Goal: Task Accomplishment & Management: Manage account settings

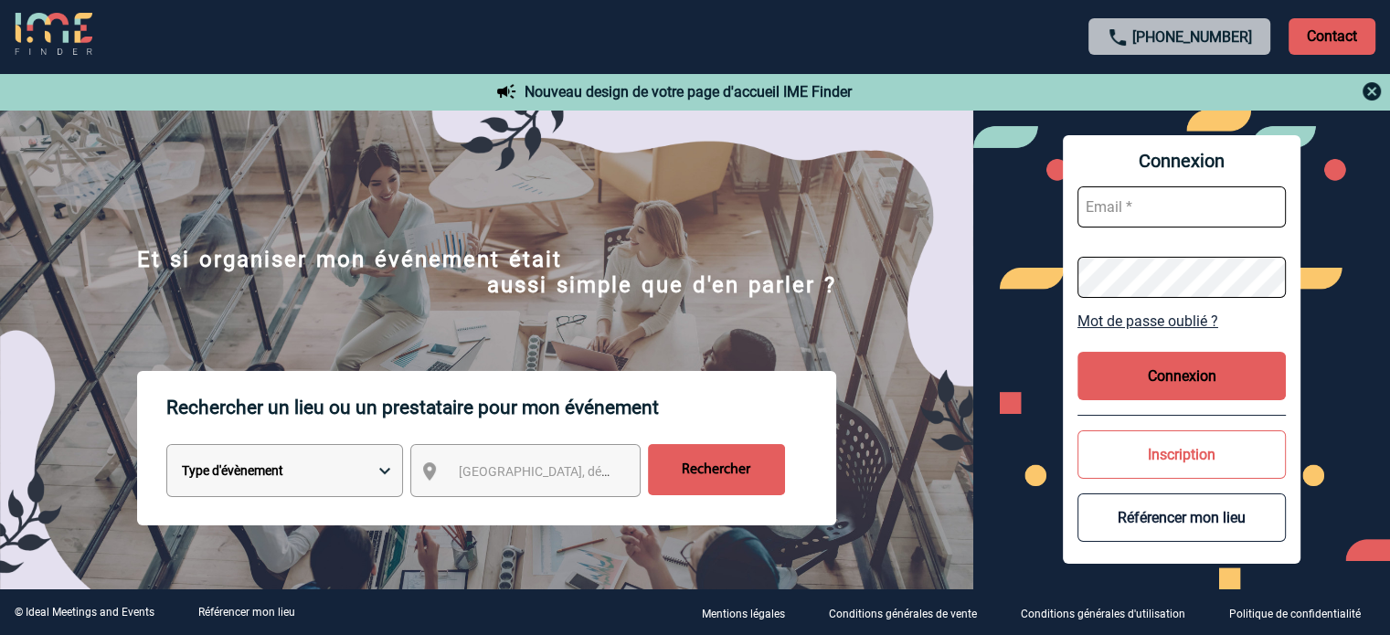
type input "ydeclercq@ime-groupe.com"
click at [1110, 379] on button "Connexion" at bounding box center [1181, 376] width 208 height 48
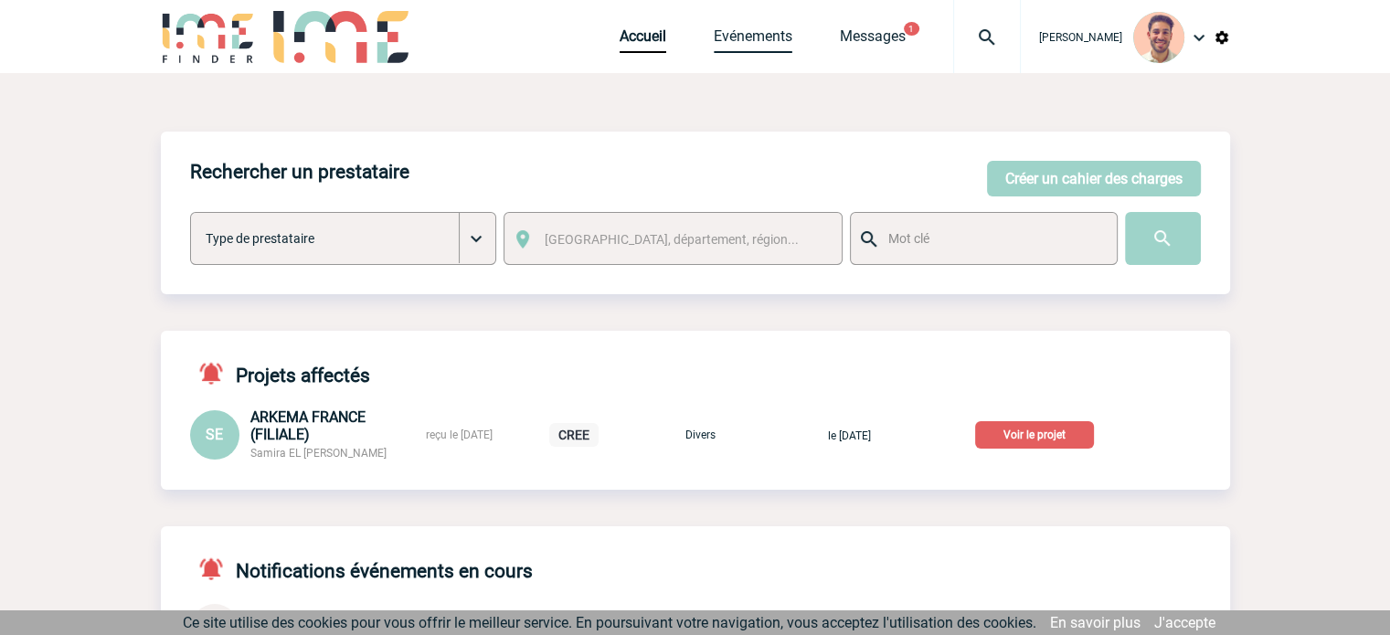
click at [727, 37] on link "Evénements" at bounding box center [753, 40] width 79 height 26
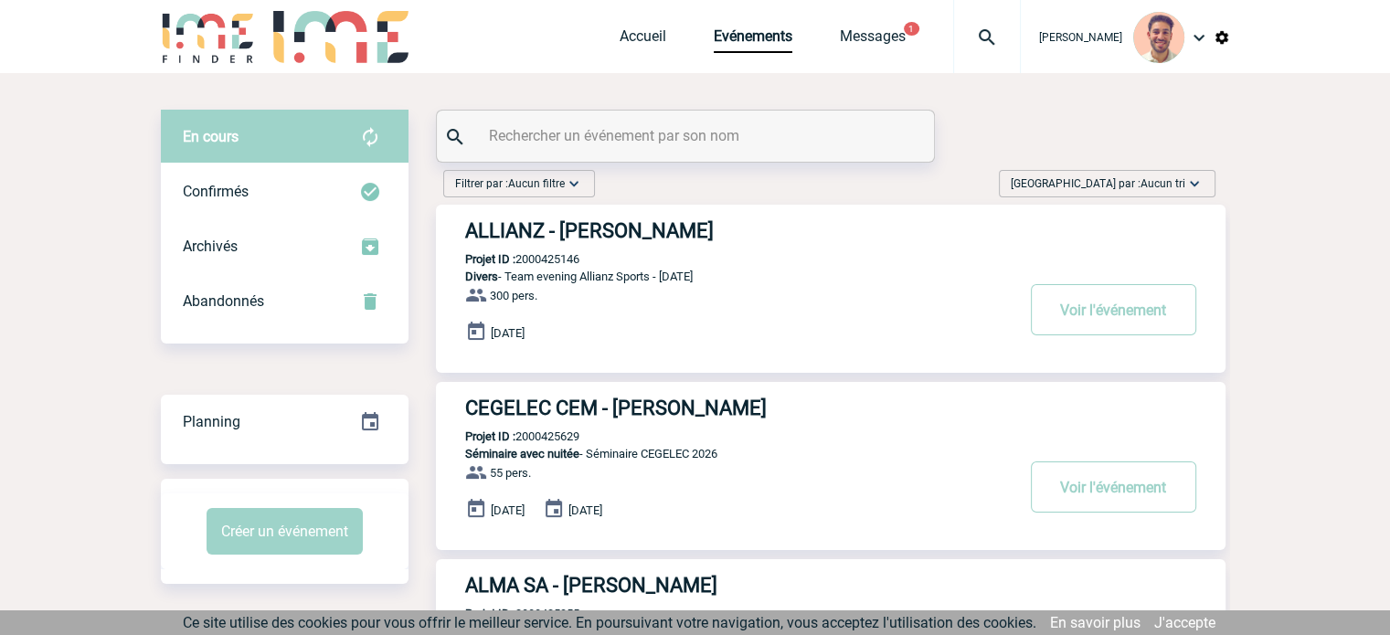
click at [648, 144] on input "text" at bounding box center [687, 135] width 407 height 26
paste input "2000425094"
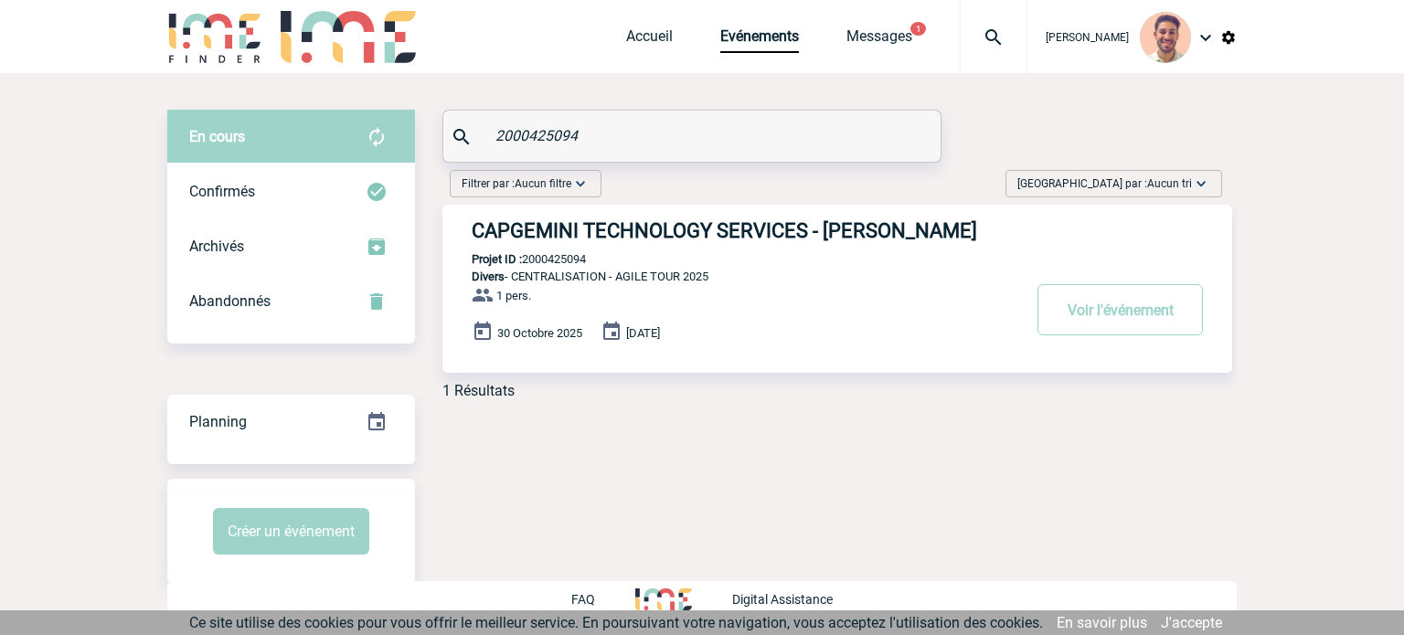
type input "2000425094"
click at [822, 214] on div "CAPGEMINI TECHNOLOGY SERVICES - Caroline PIRAUD Projet ID : 2000425094 Divers -…" at bounding box center [836, 289] width 789 height 168
click at [823, 222] on h3 "CAPGEMINI TECHNOLOGY SERVICES - Caroline PIRAUD" at bounding box center [745, 230] width 548 height 23
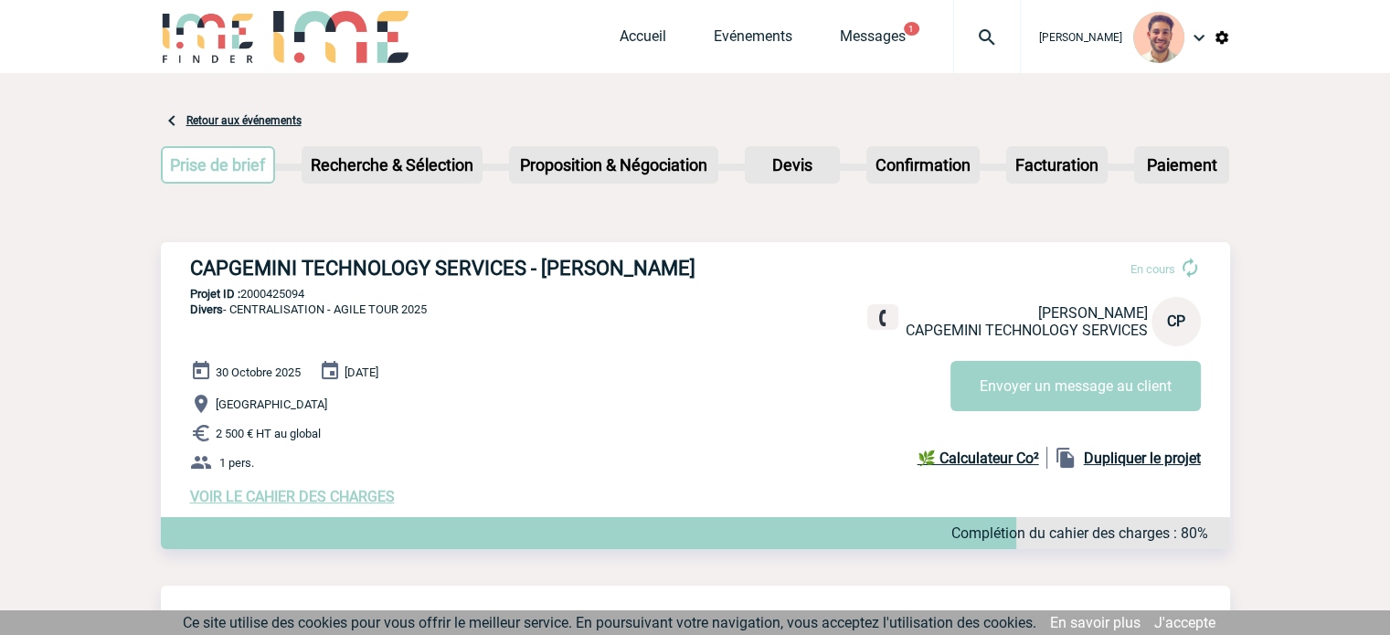
click at [300, 497] on span "VOIR LE CAHIER DES CHARGES" at bounding box center [292, 496] width 205 height 17
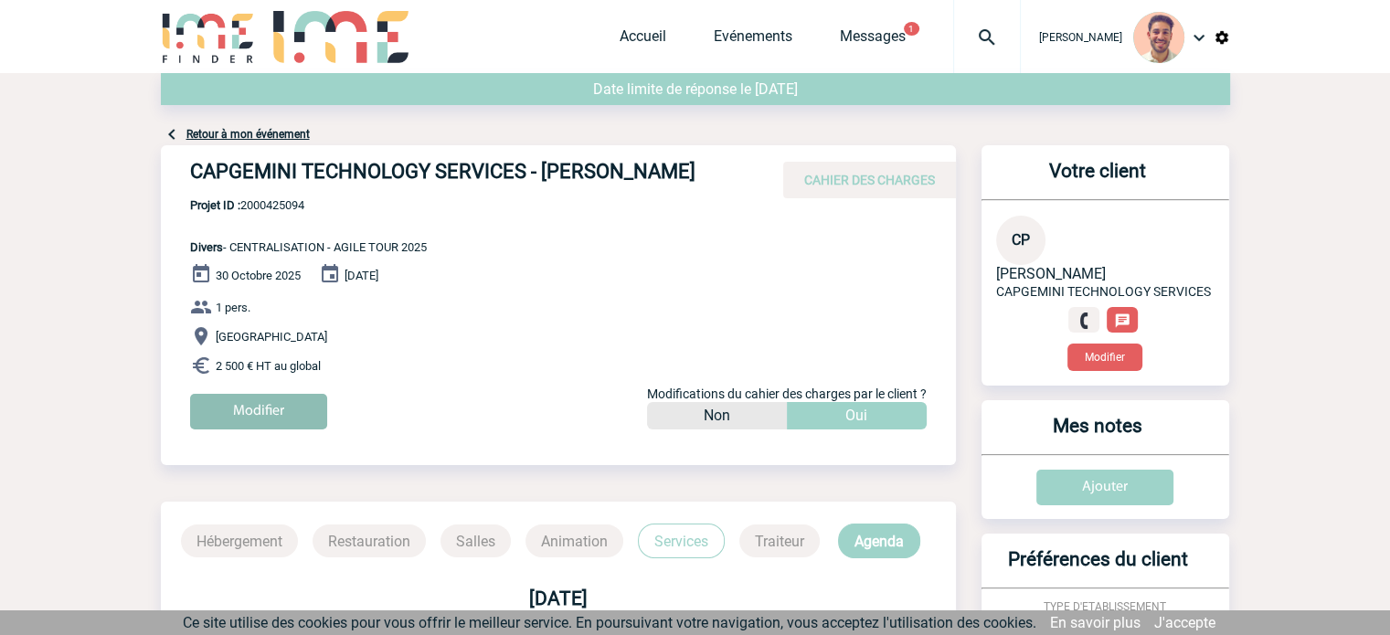
click at [253, 416] on input "Modifier" at bounding box center [258, 412] width 137 height 36
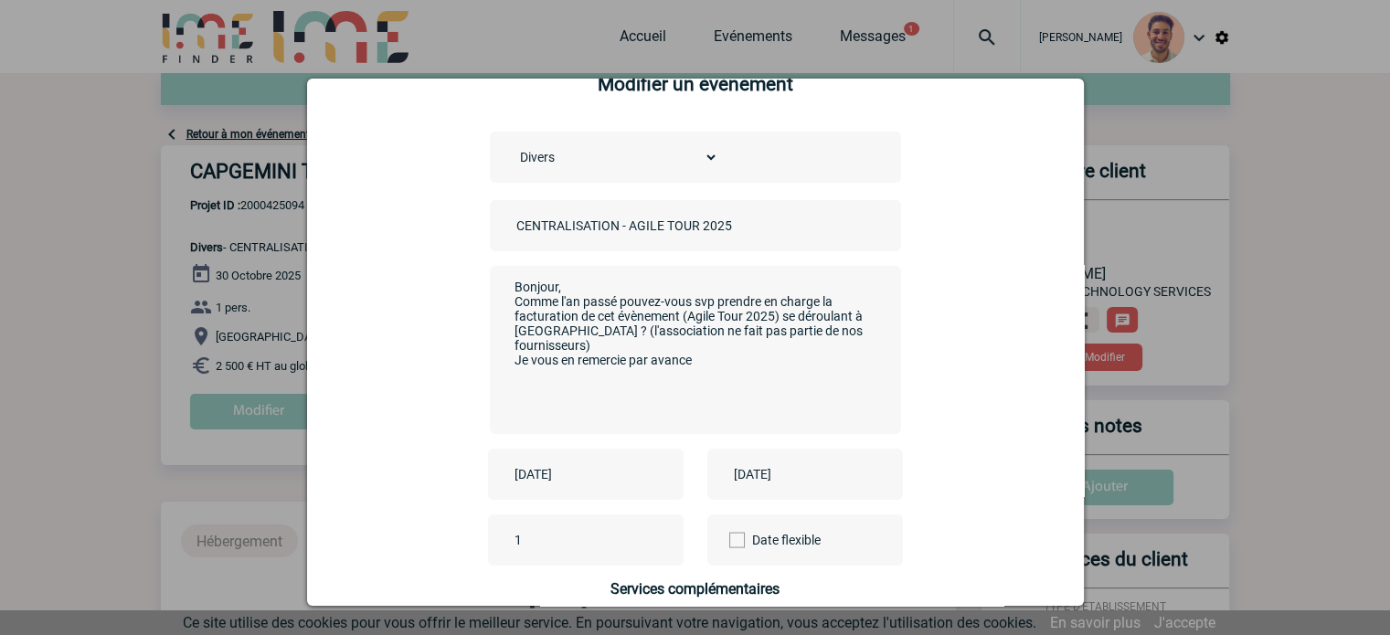
scroll to position [91, 0]
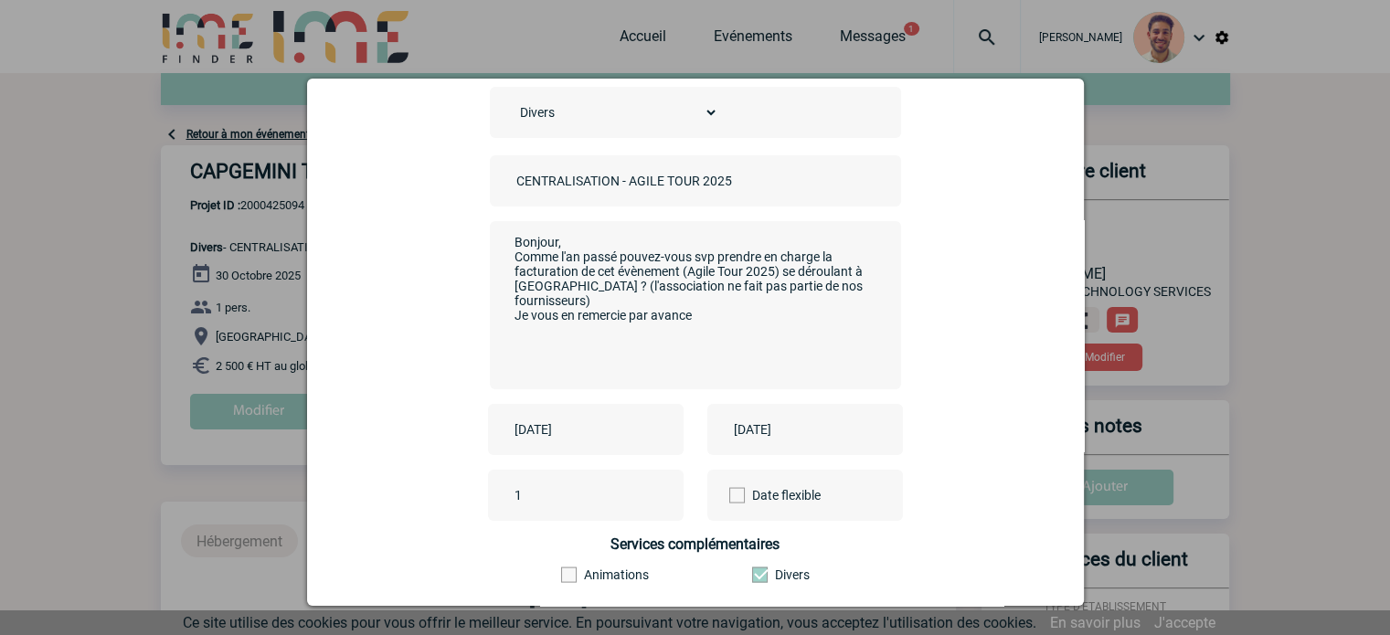
click at [548, 434] on input "2025-10-30" at bounding box center [573, 430] width 126 height 24
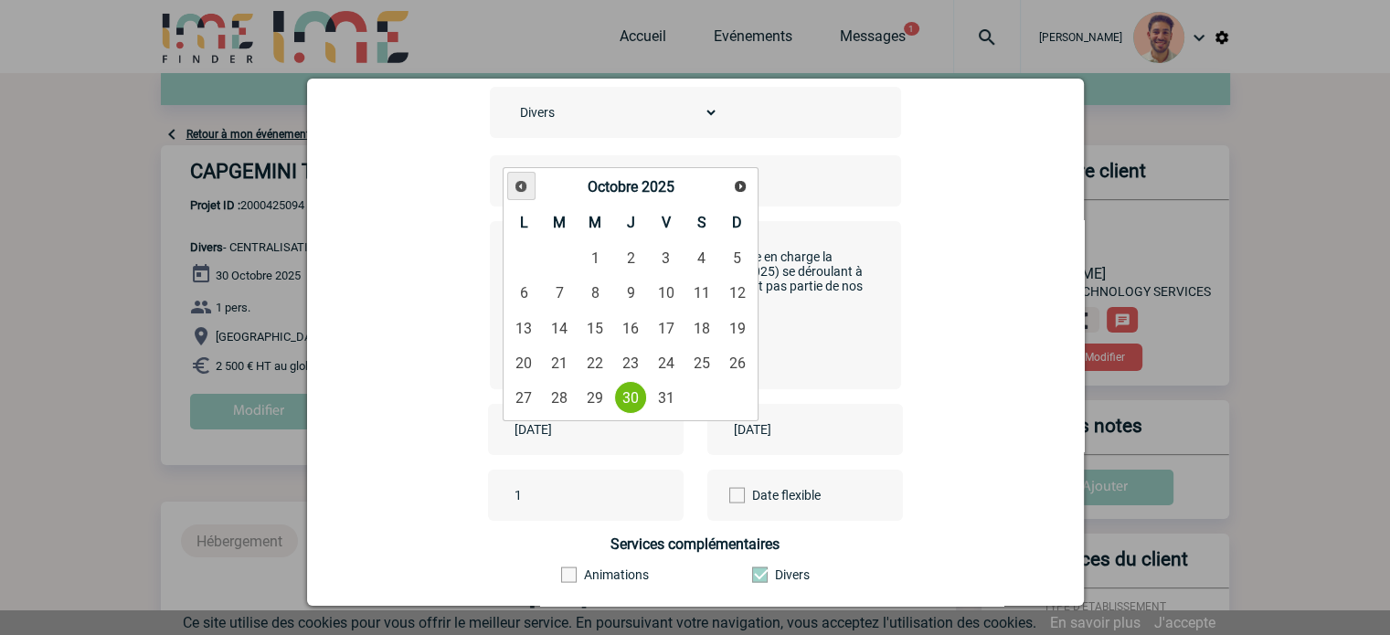
click at [521, 192] on span "Précédent" at bounding box center [521, 186] width 15 height 15
click at [632, 365] on link "25" at bounding box center [631, 362] width 34 height 33
type input "2025-09-25"
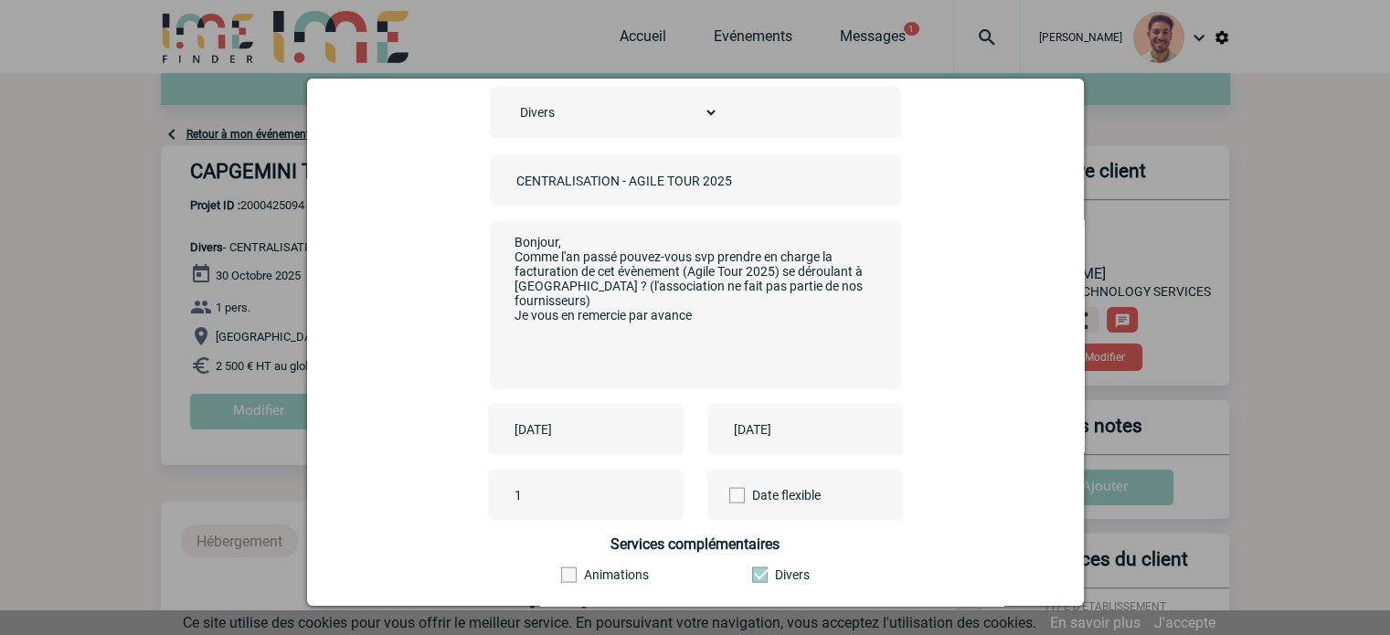
click at [733, 438] on input "2025-10-31" at bounding box center [792, 430] width 126 height 24
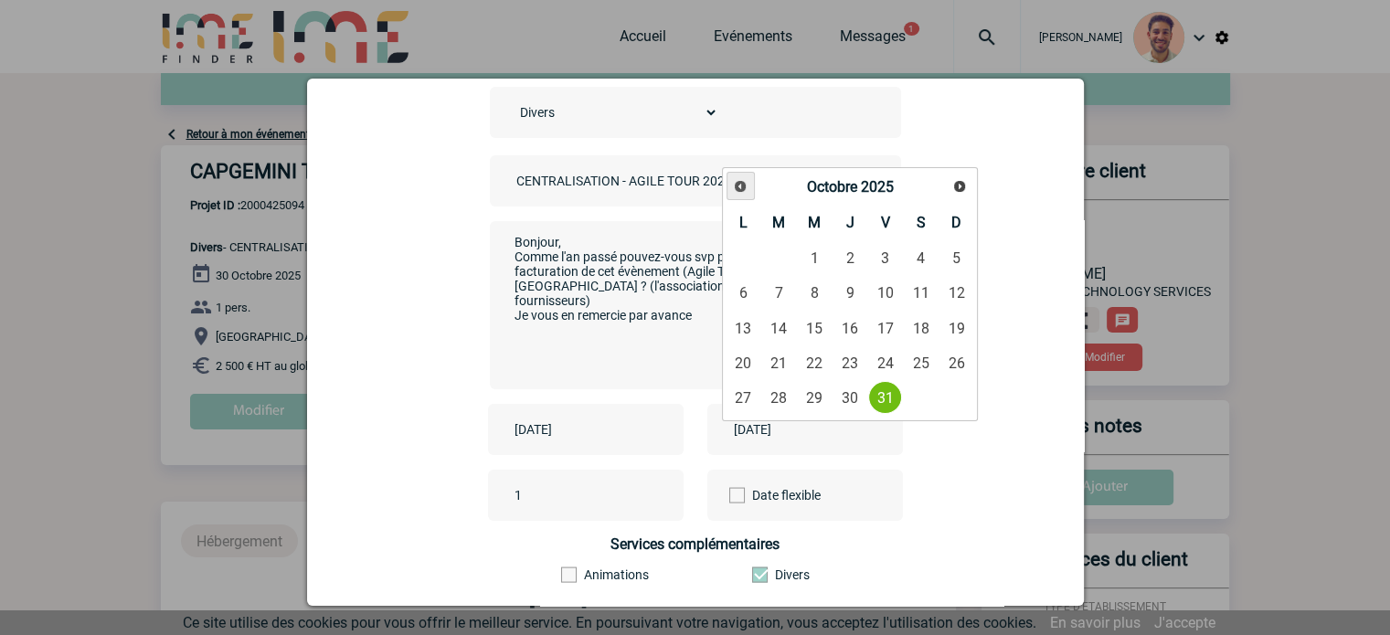
click at [730, 182] on link "Précédent" at bounding box center [740, 186] width 28 height 28
click at [845, 372] on link "25" at bounding box center [849, 362] width 34 height 33
type input "2025-09-25"
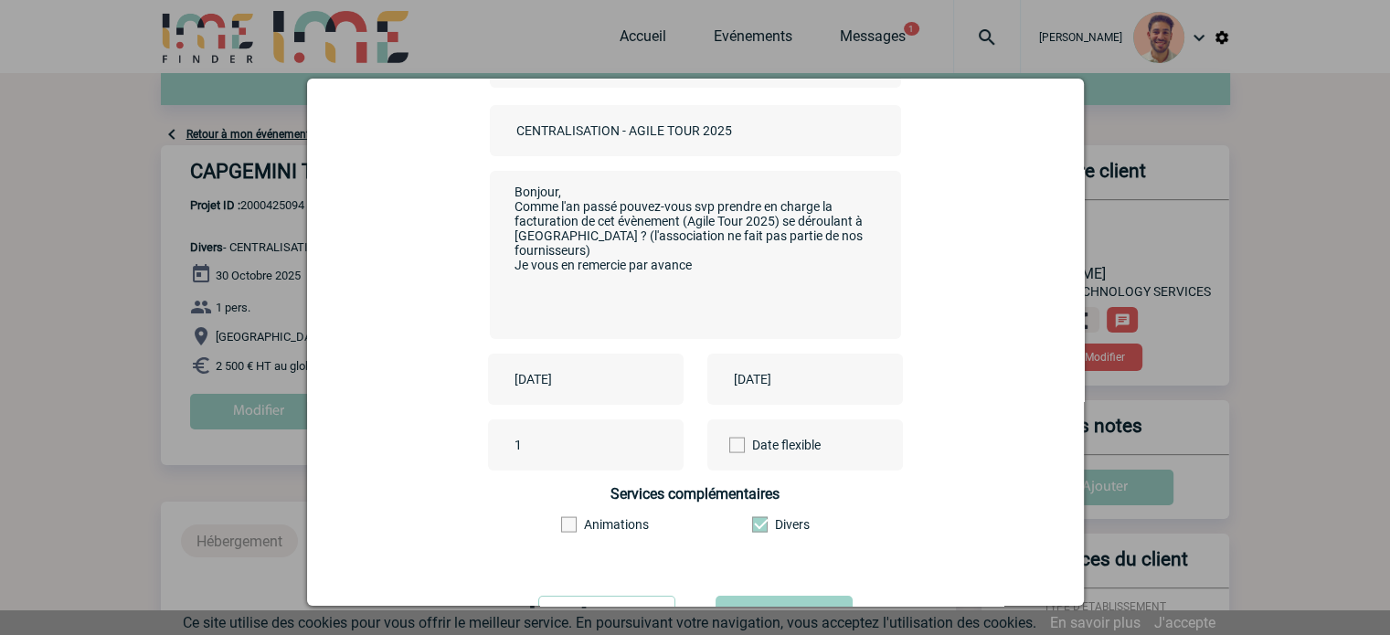
scroll to position [227, 0]
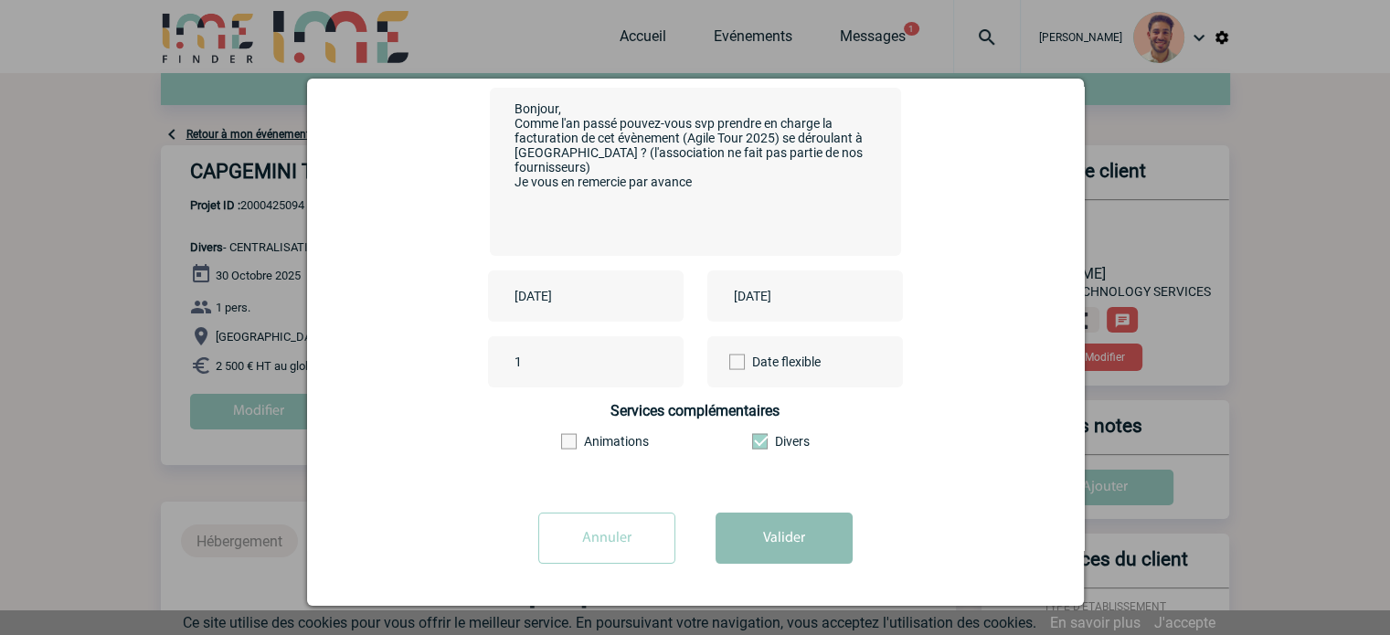
click at [768, 546] on button "Valider" at bounding box center [783, 538] width 137 height 51
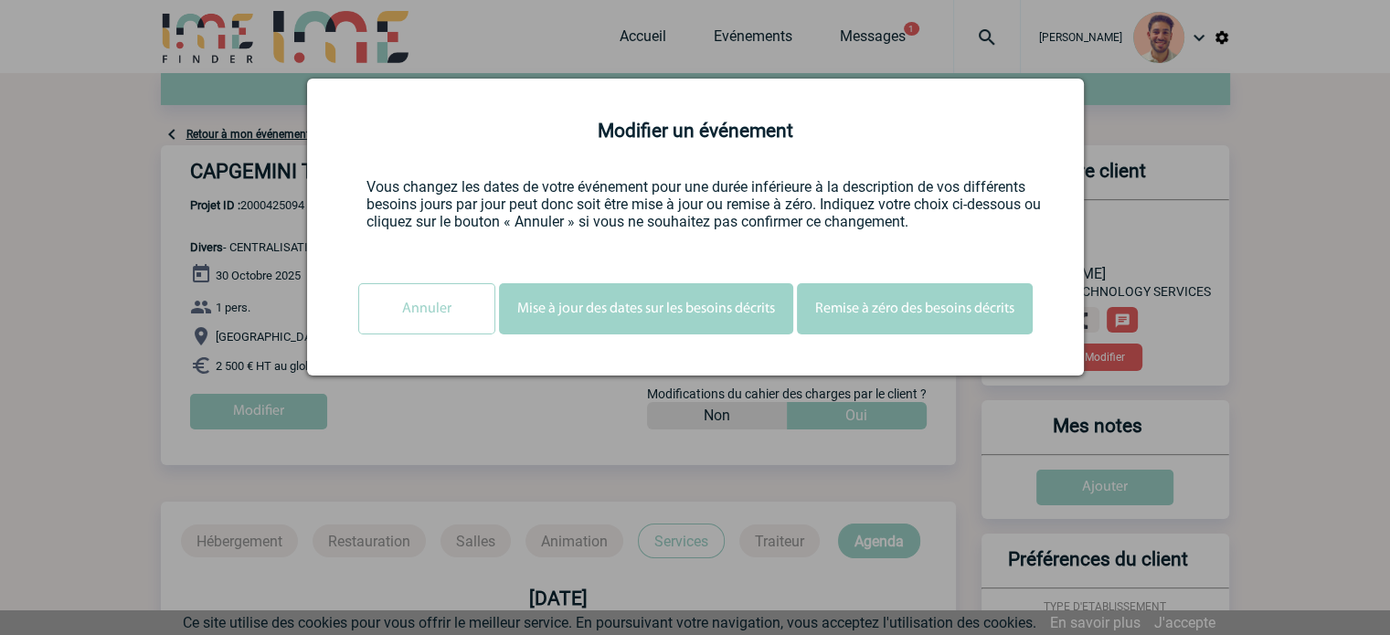
click at [658, 307] on button "Mise à jour des dates sur les besoins décrits" at bounding box center [646, 308] width 294 height 51
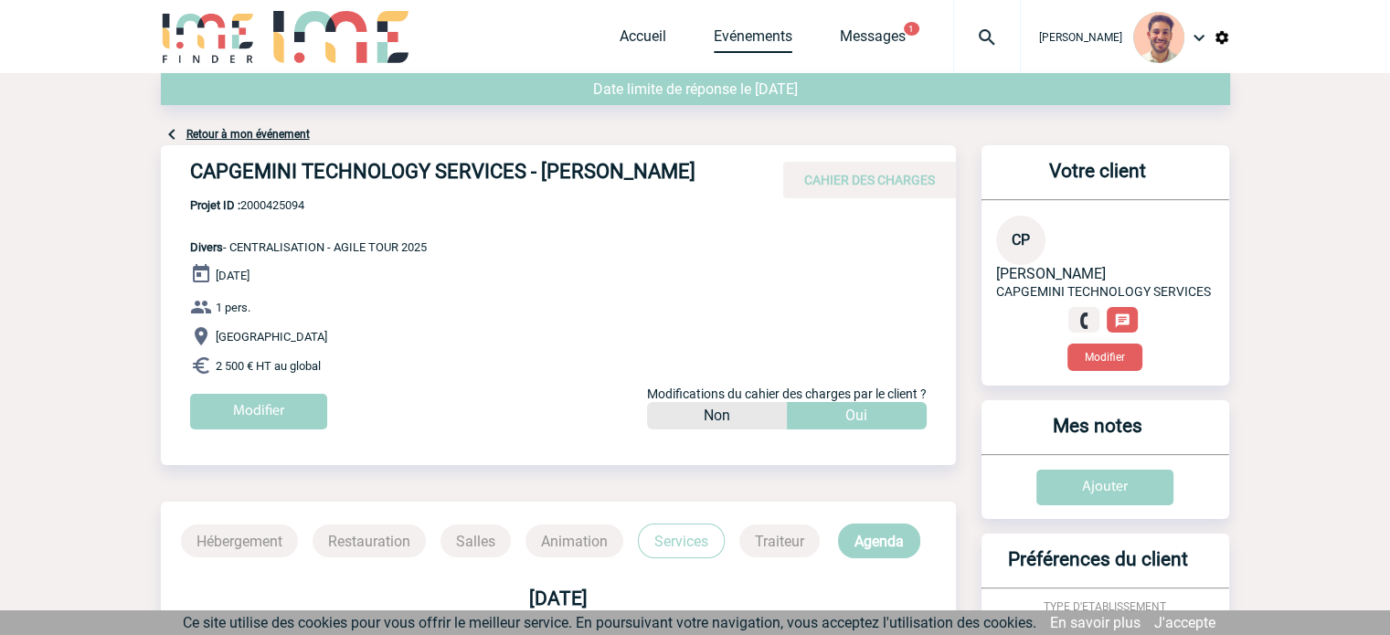
click at [753, 32] on link "Evénements" at bounding box center [753, 40] width 79 height 26
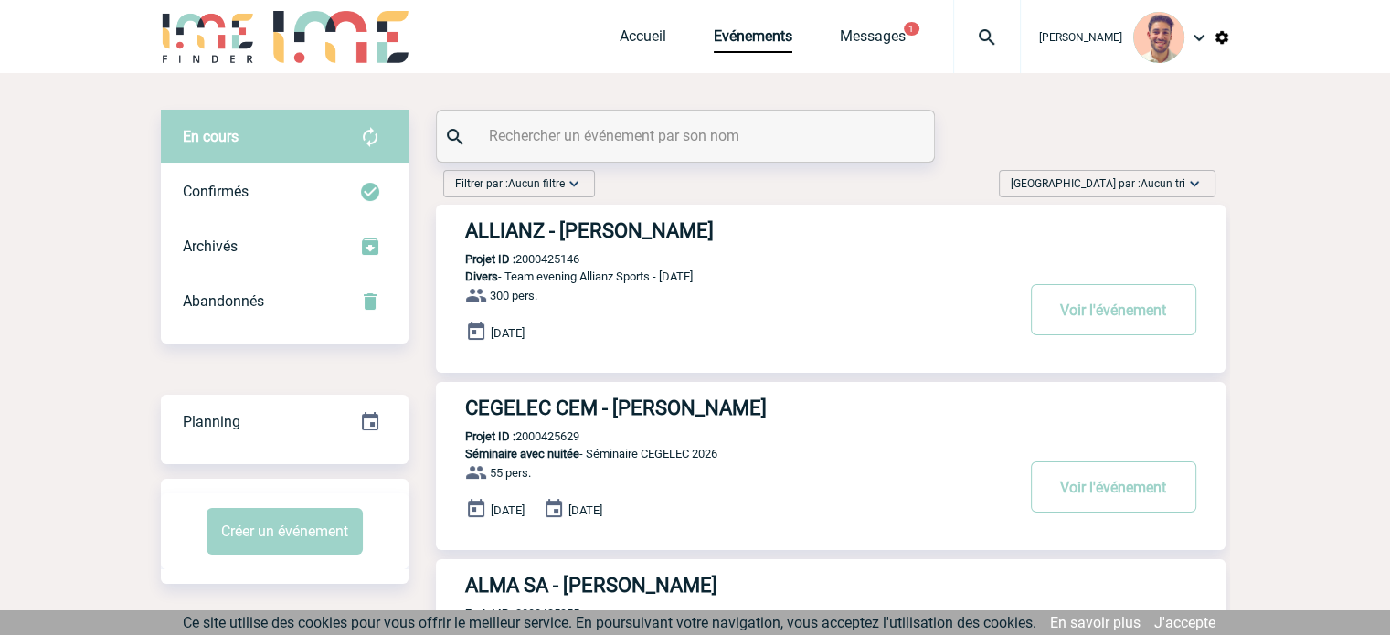
click at [654, 135] on input "text" at bounding box center [687, 135] width 407 height 26
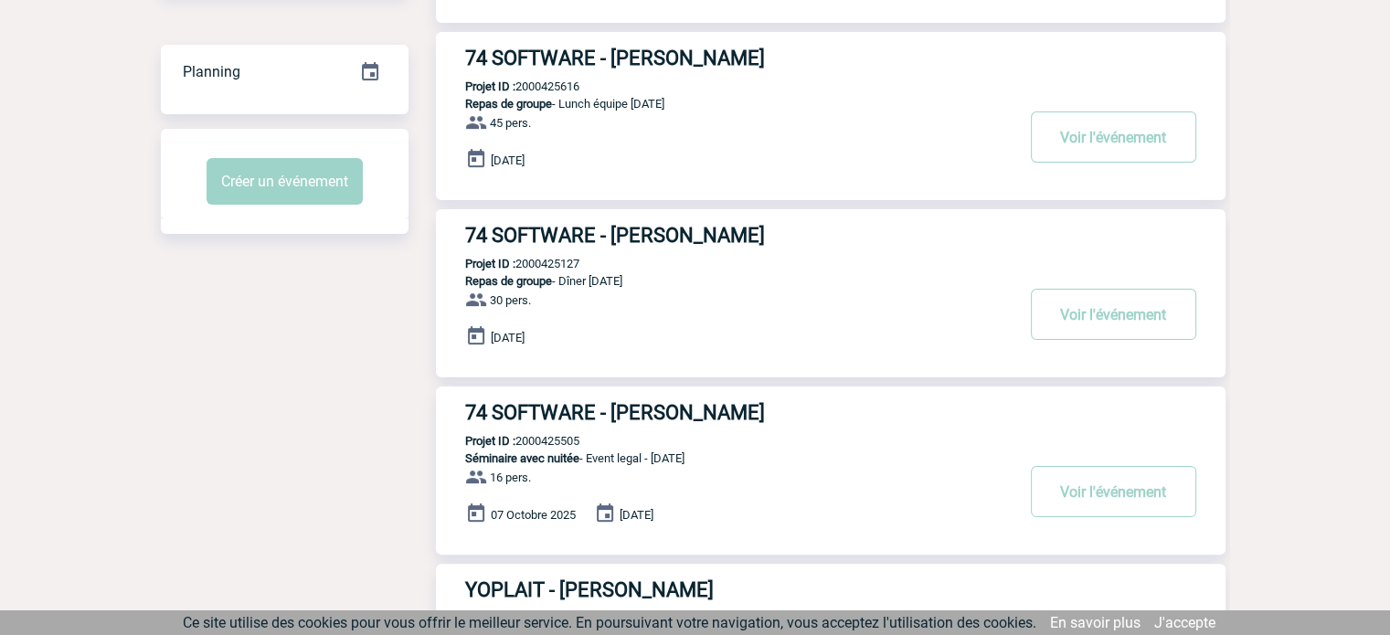
scroll to position [366, 0]
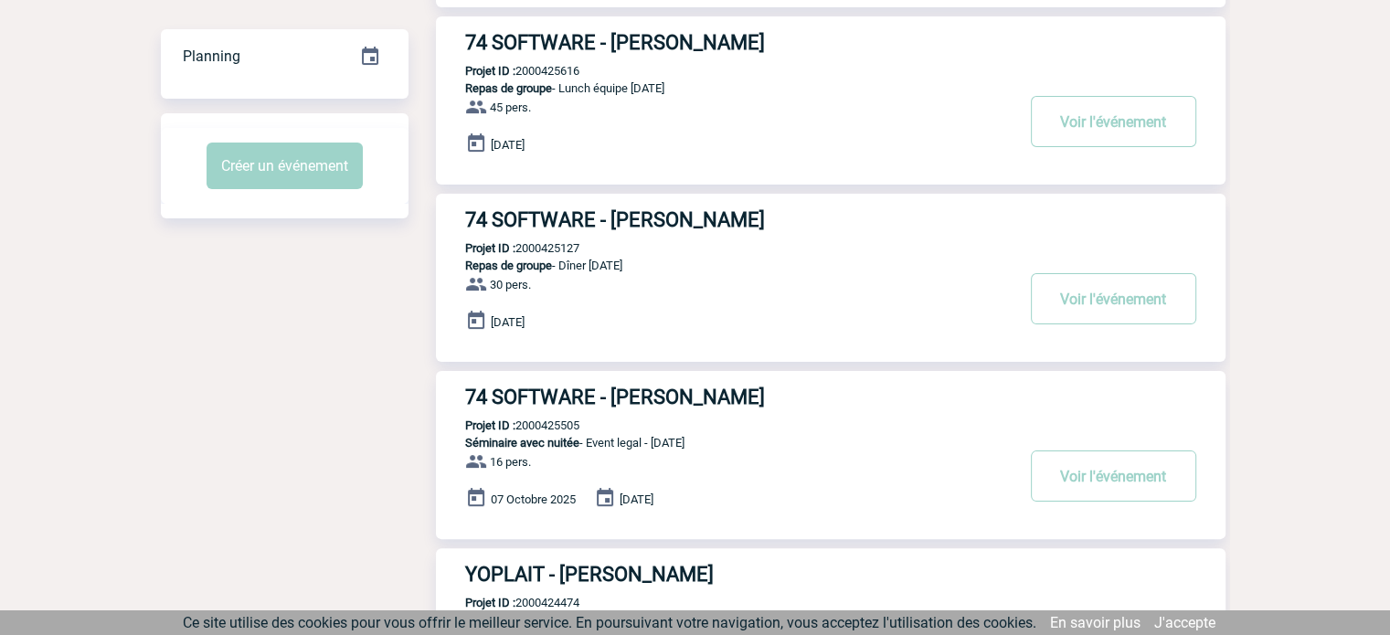
type input "74"
click at [718, 389] on h3 "74 SOFTWARE - Robin HANNEQUIN" at bounding box center [739, 397] width 548 height 23
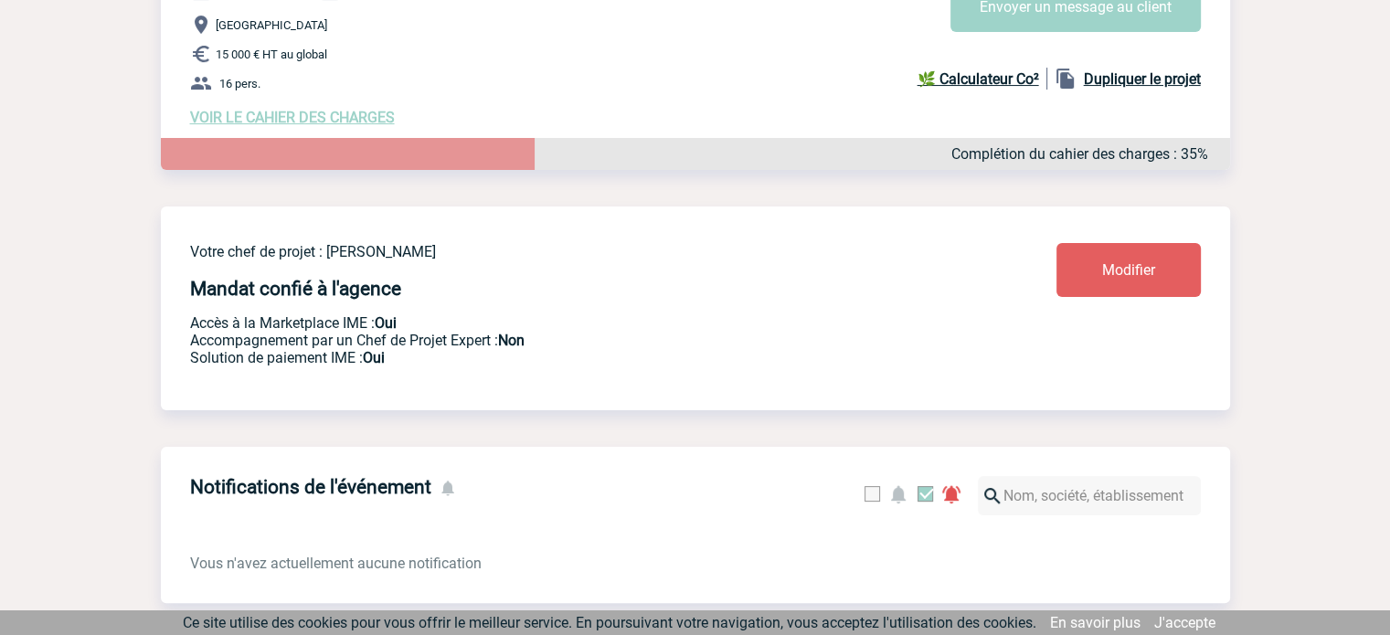
scroll to position [241, 0]
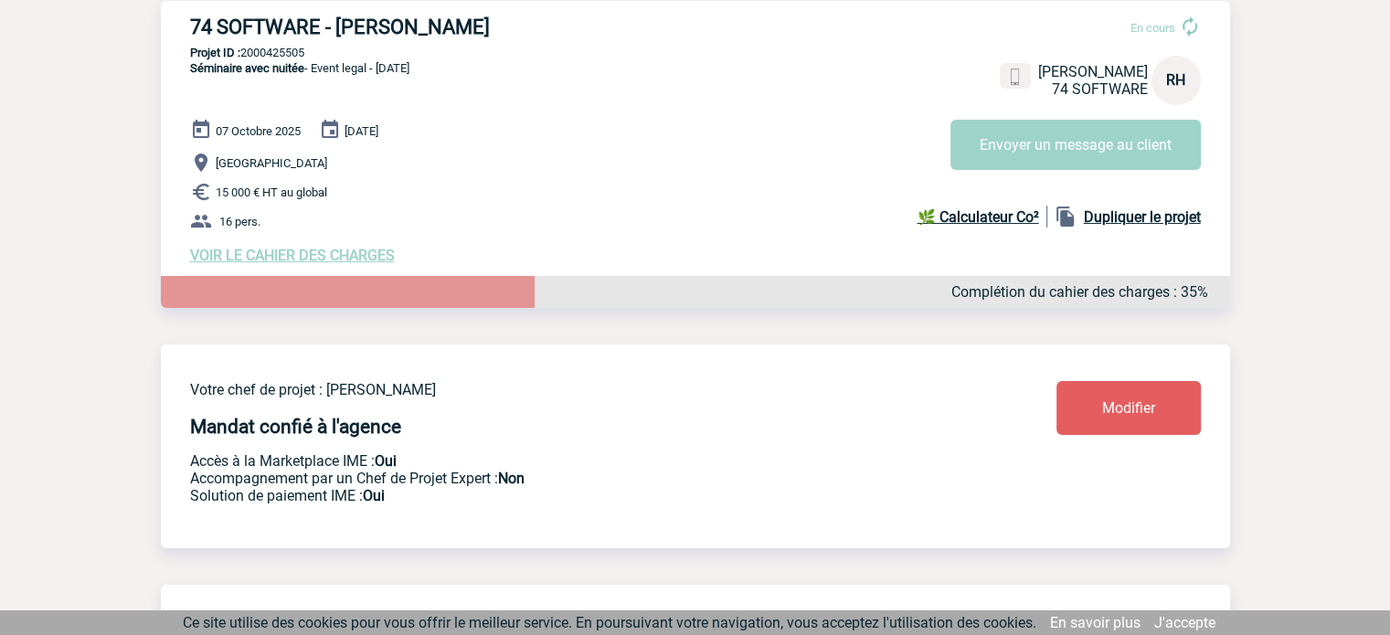
click at [344, 252] on span "VOIR LE CAHIER DES CHARGES" at bounding box center [292, 255] width 205 height 17
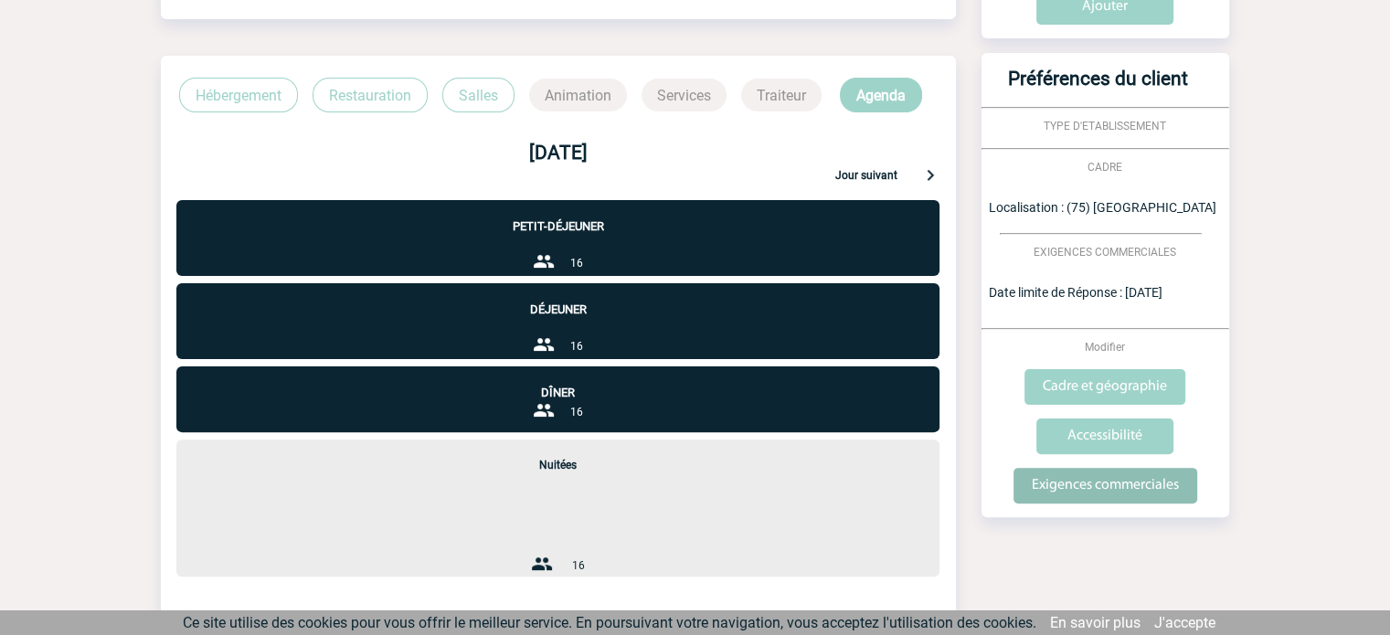
scroll to position [549, 0]
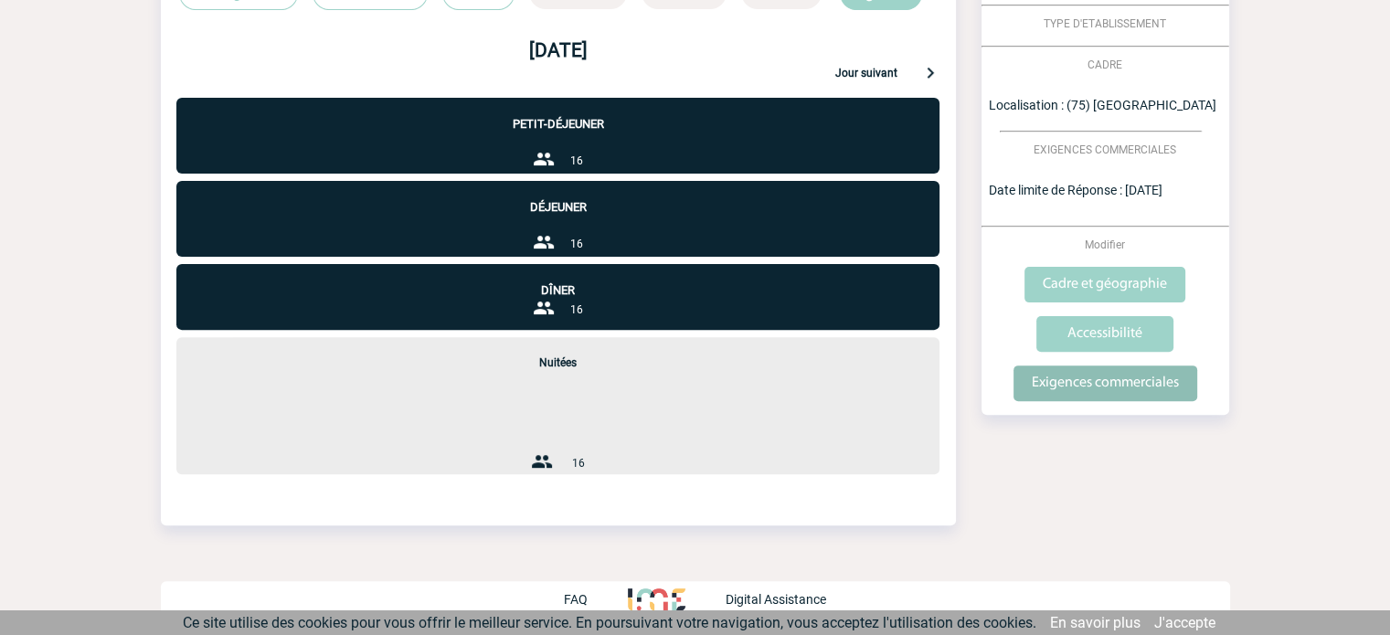
click at [1074, 377] on input "Exigences commerciales" at bounding box center [1105, 384] width 184 height 36
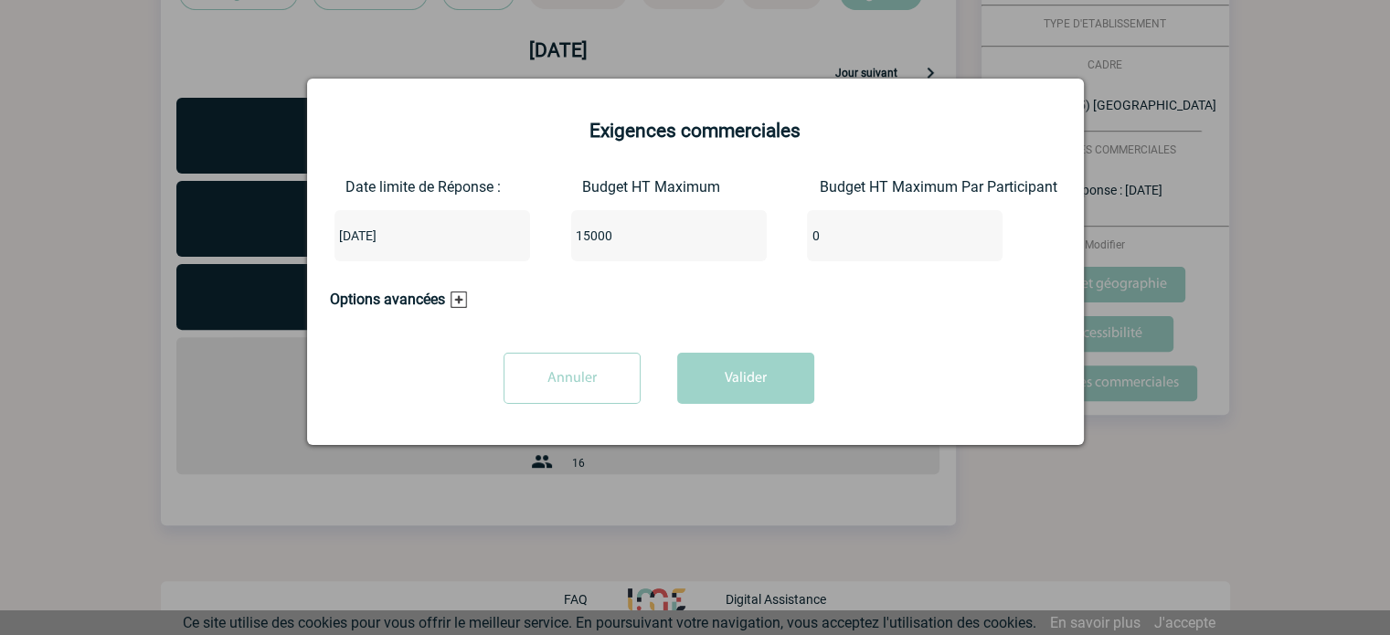
drag, startPoint x: 625, startPoint y: 243, endPoint x: 507, endPoint y: 257, distance: 118.7
click at [508, 257] on div "Date limite de Réponse : 2025-09-17 Budget HT Maximum 15000 Budget HT Maximum P…" at bounding box center [695, 227] width 731 height 98
type input "20000"
click at [750, 360] on button "Valider" at bounding box center [745, 378] width 137 height 51
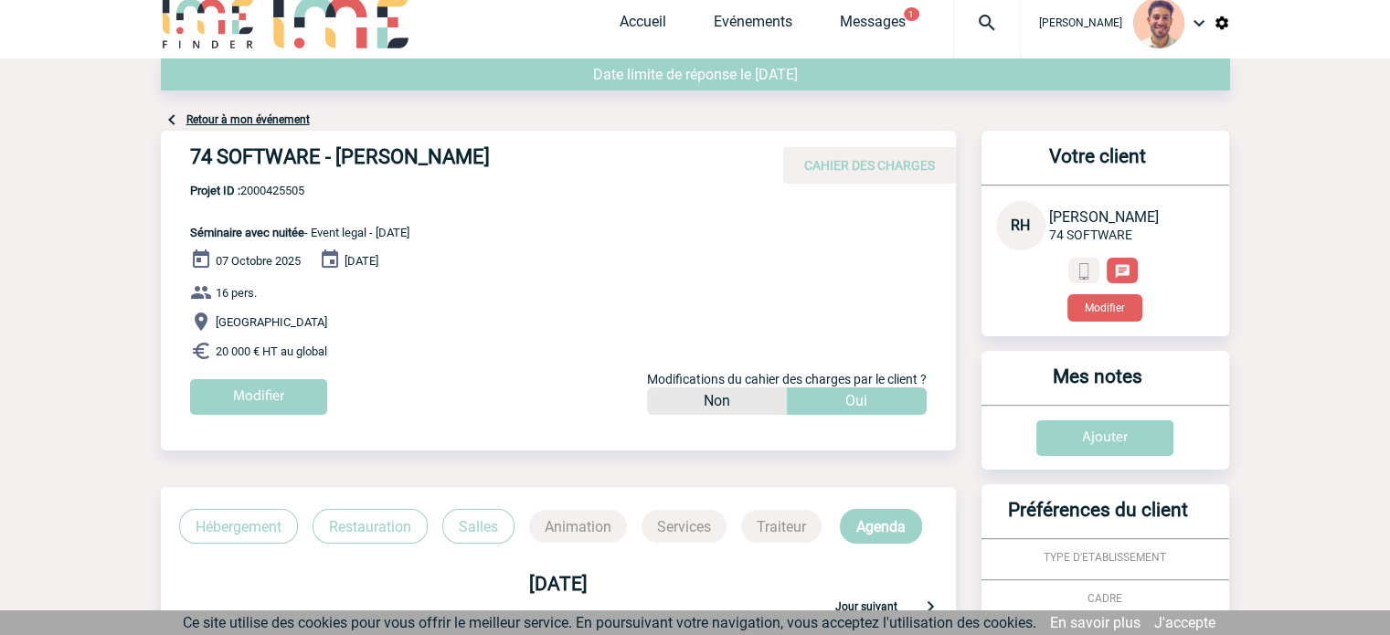
scroll to position [0, 0]
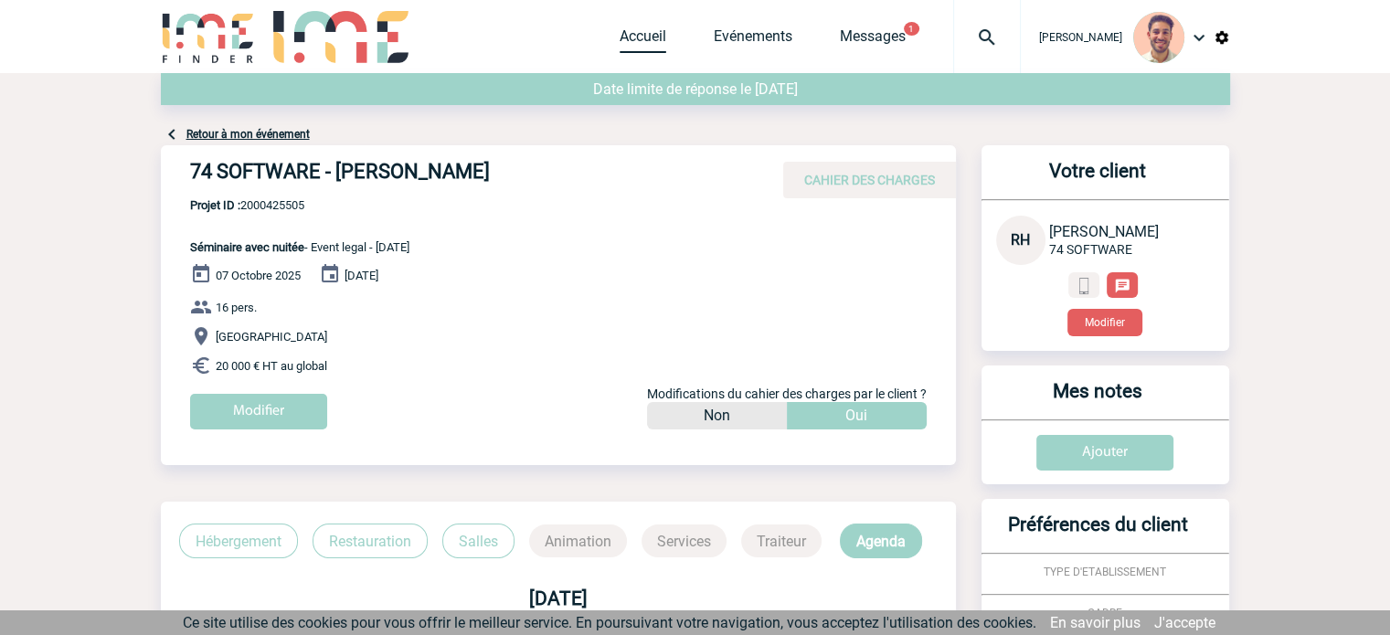
click at [642, 29] on link "Accueil" at bounding box center [643, 40] width 47 height 26
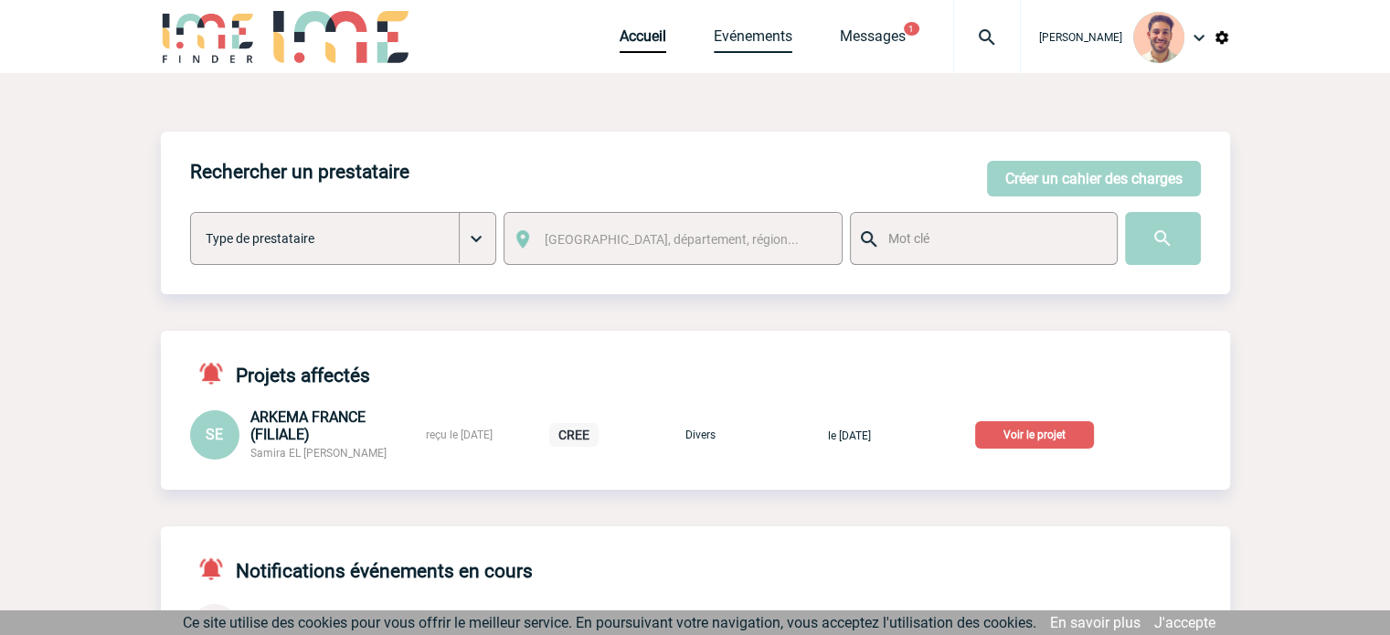
click at [768, 42] on link "Evénements" at bounding box center [753, 40] width 79 height 26
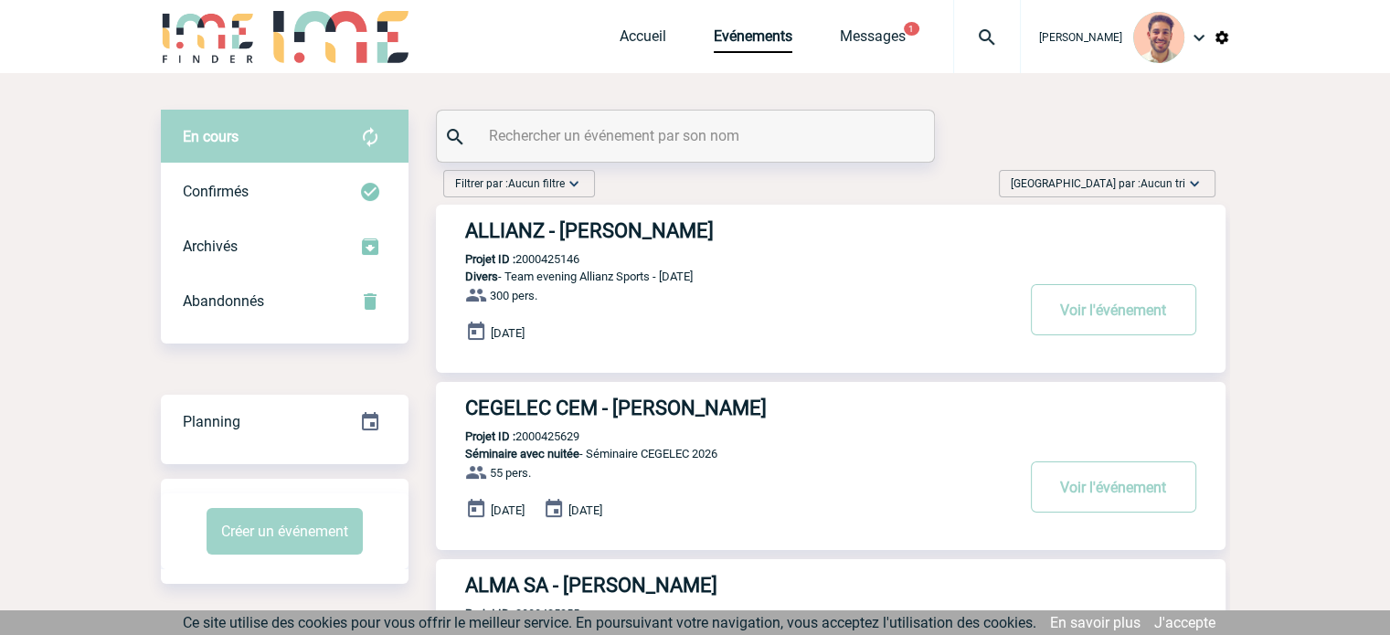
click at [557, 135] on input "text" at bounding box center [687, 135] width 407 height 26
paste input "2000425094"
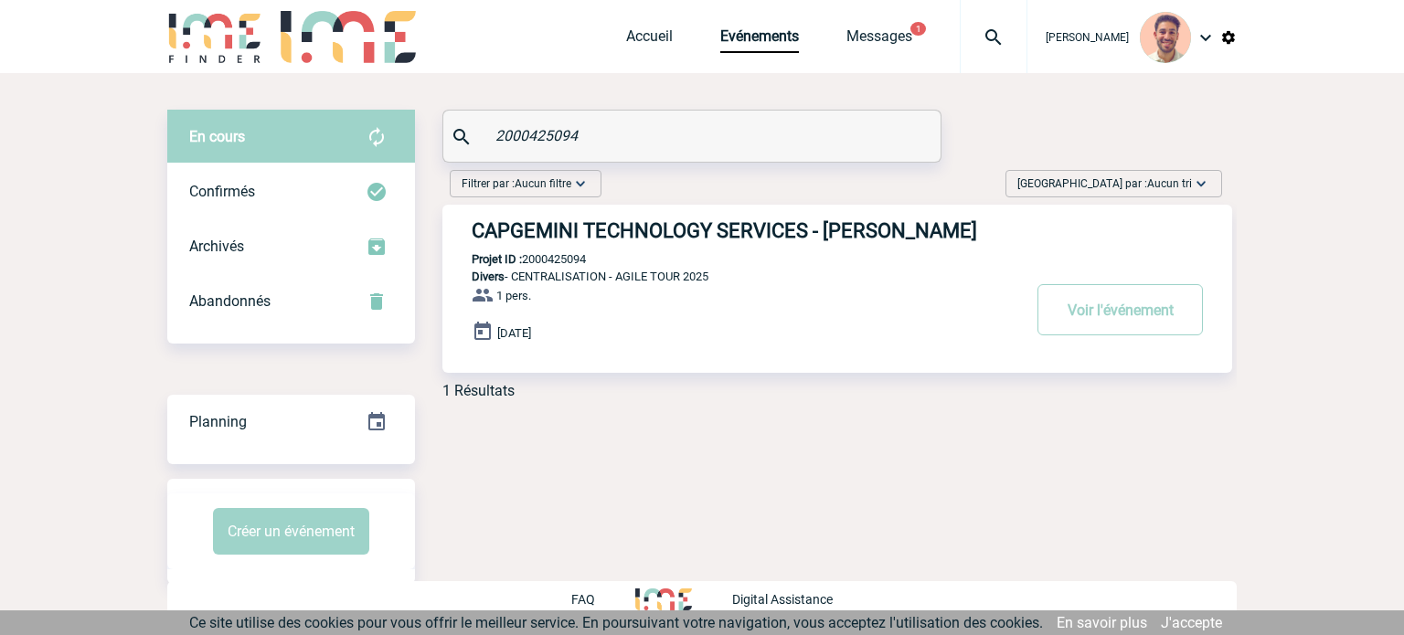
type input "2000425094"
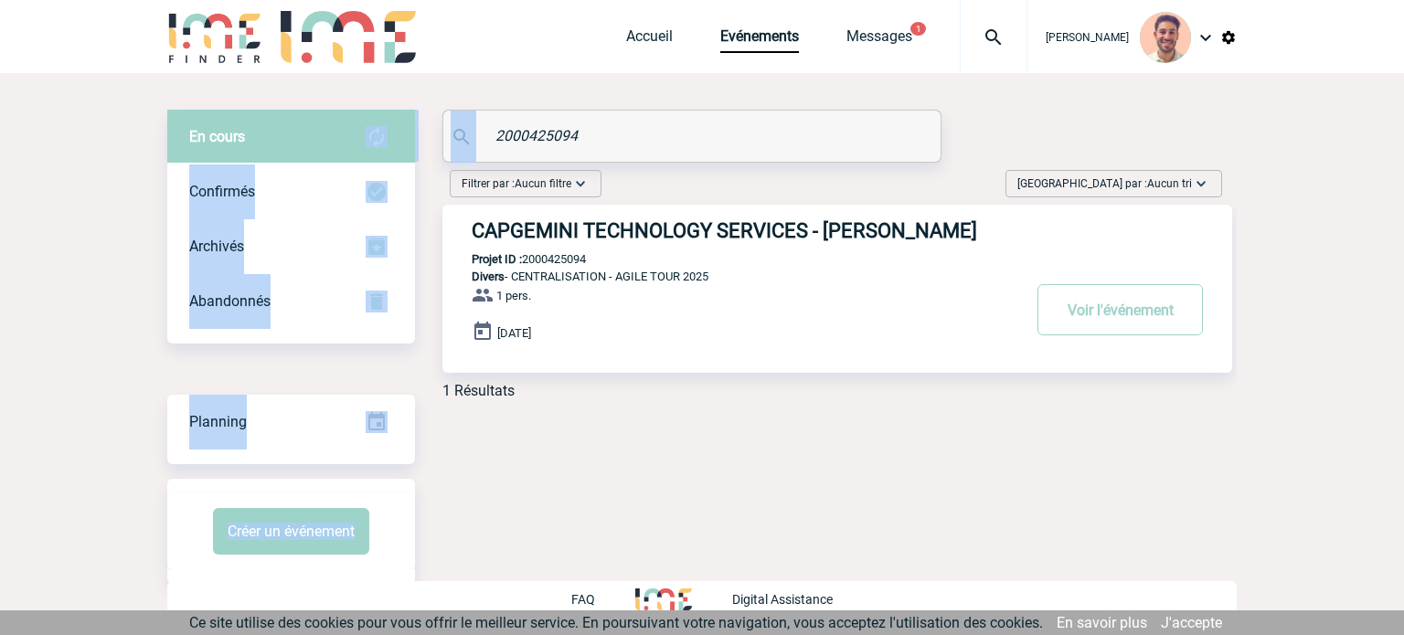
drag, startPoint x: 634, startPoint y: 111, endPoint x: 315, endPoint y: 127, distance: 319.3
click at [313, 127] on div "En cours En cours Confirmés Archivés Abandonnés En cours Confirmés Archivés Aba…" at bounding box center [701, 262] width 1069 height 304
